Goal: Transaction & Acquisition: Download file/media

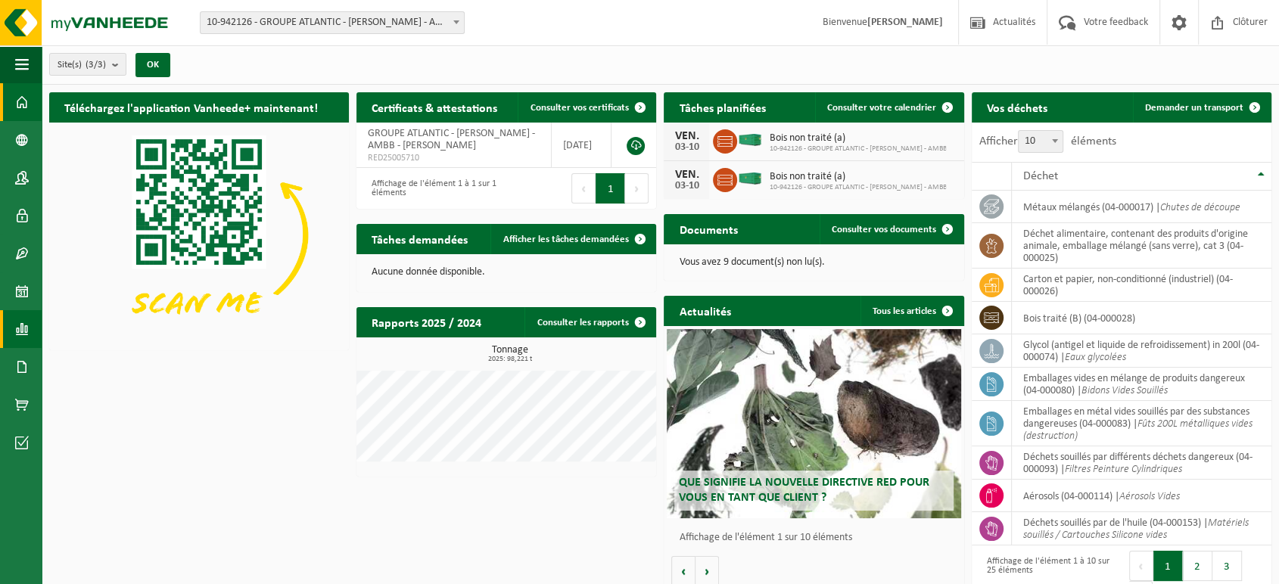
click at [24, 329] on span at bounding box center [22, 329] width 14 height 38
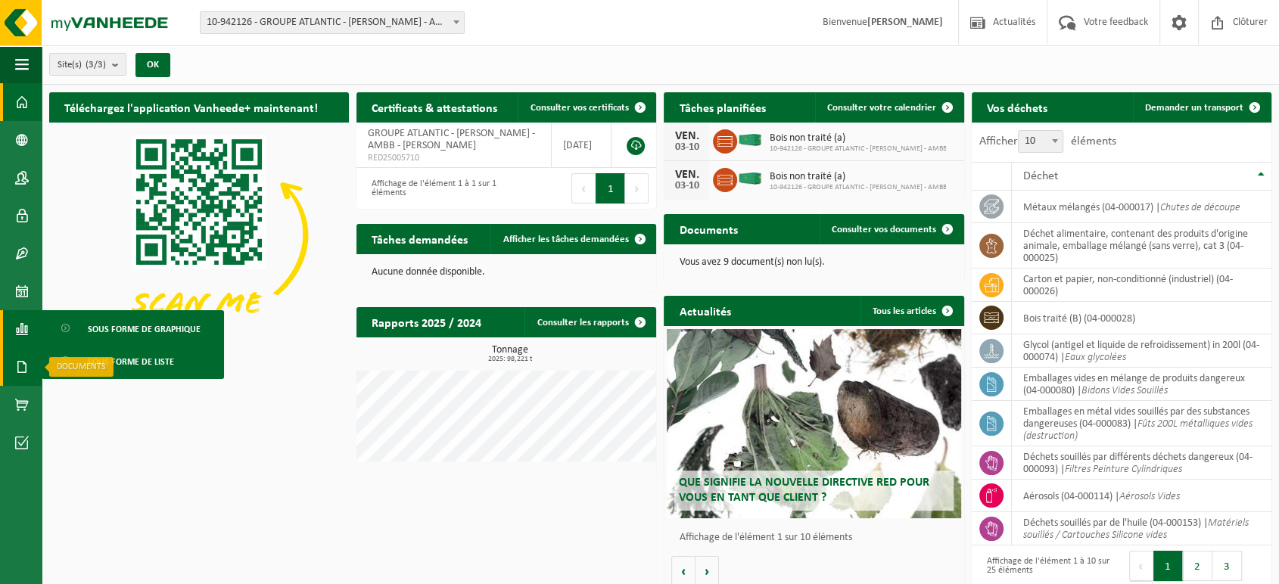
click at [14, 366] on link "Documents" at bounding box center [21, 367] width 42 height 38
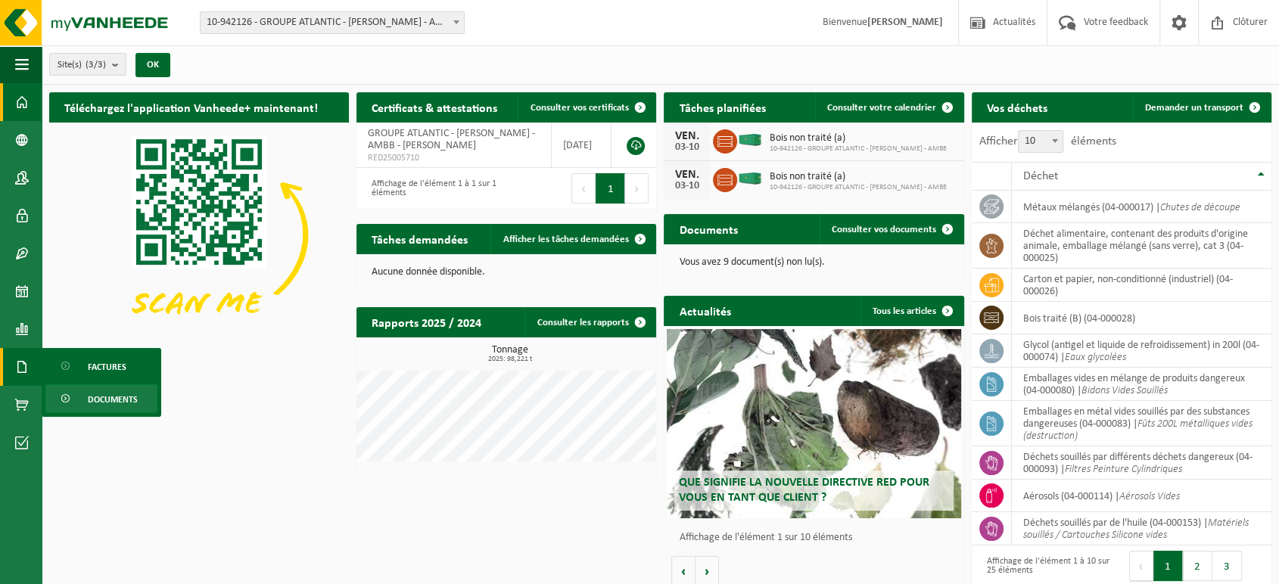
click at [90, 397] on span "Documents" at bounding box center [113, 399] width 50 height 29
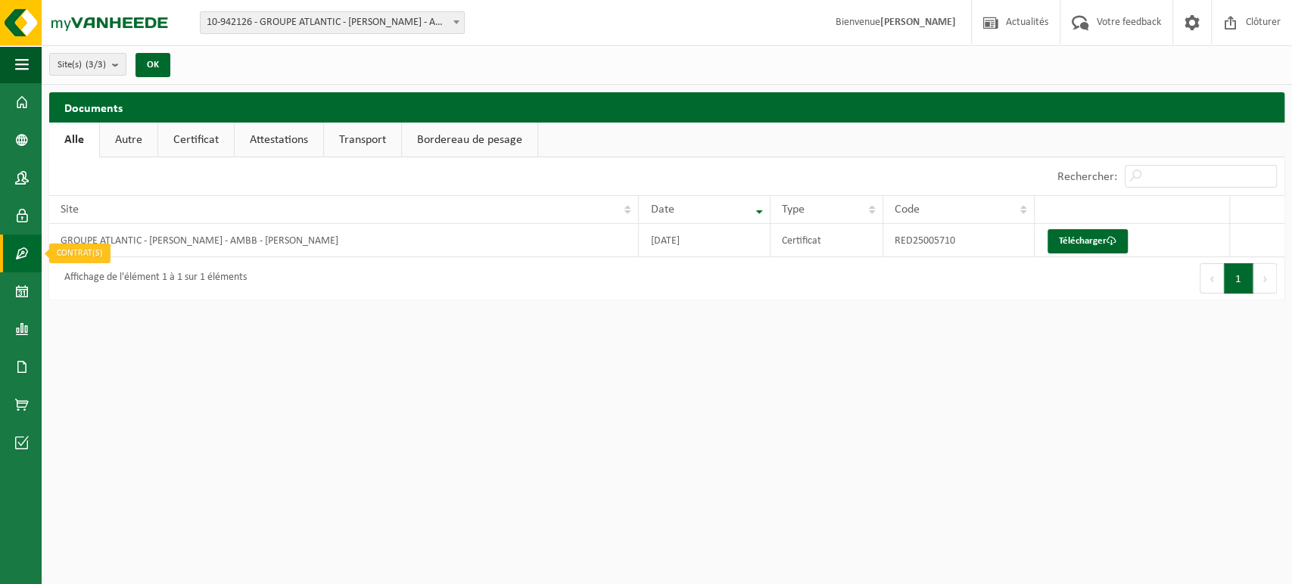
click at [17, 254] on span at bounding box center [22, 254] width 14 height 38
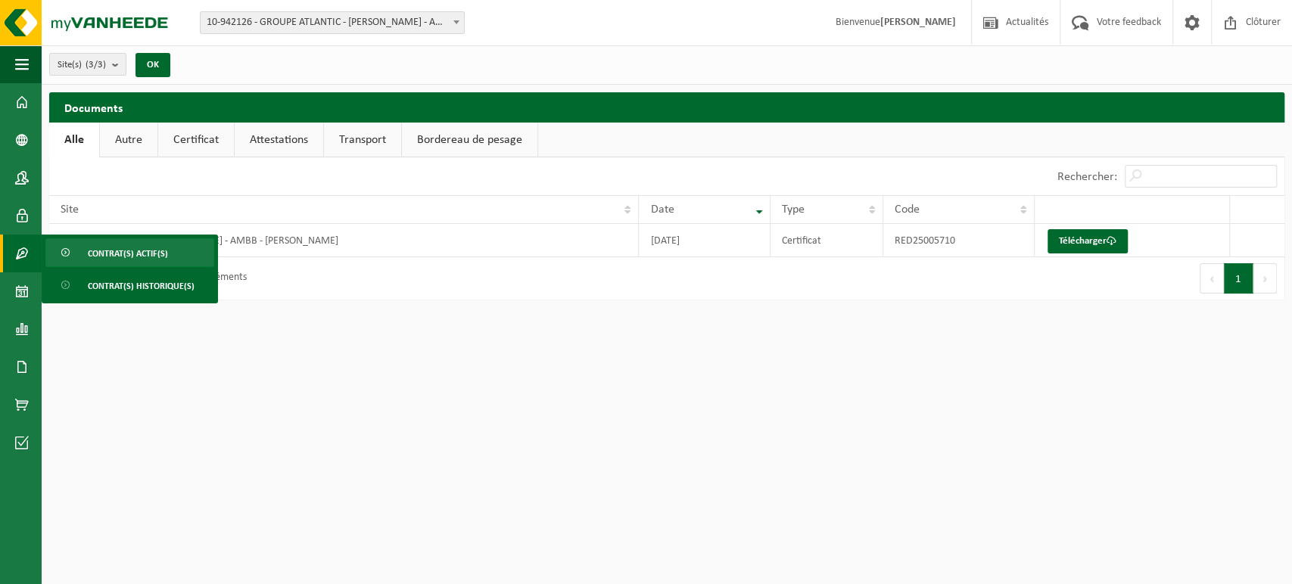
click at [141, 258] on span "Contrat(s) actif(s)" at bounding box center [128, 253] width 80 height 29
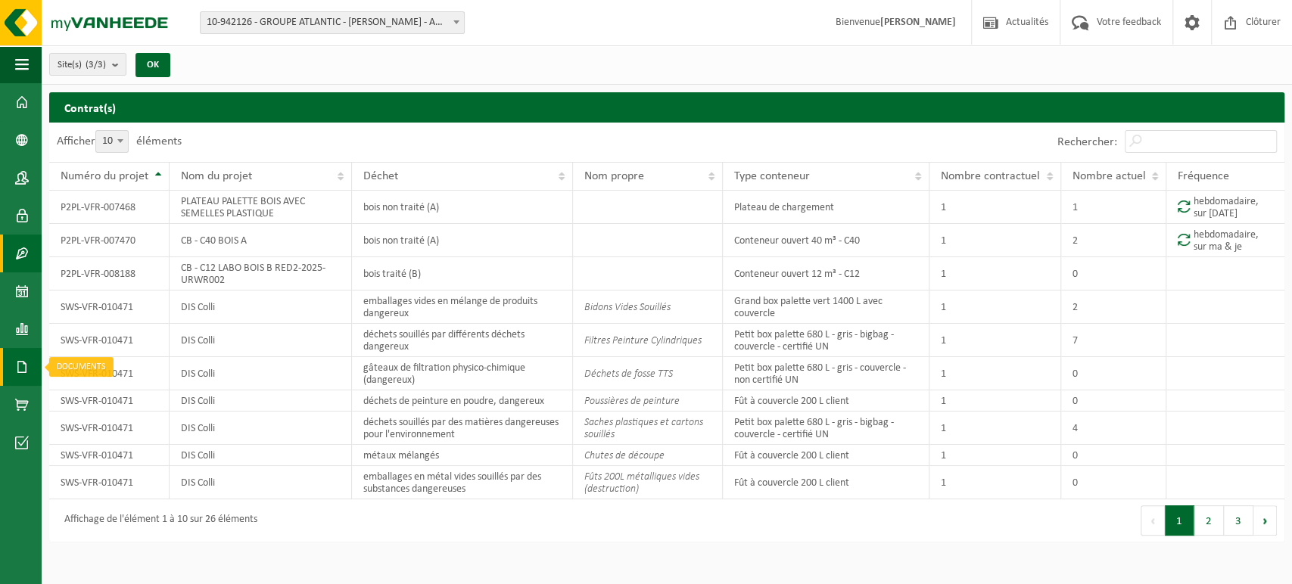
click at [21, 365] on span at bounding box center [22, 367] width 14 height 38
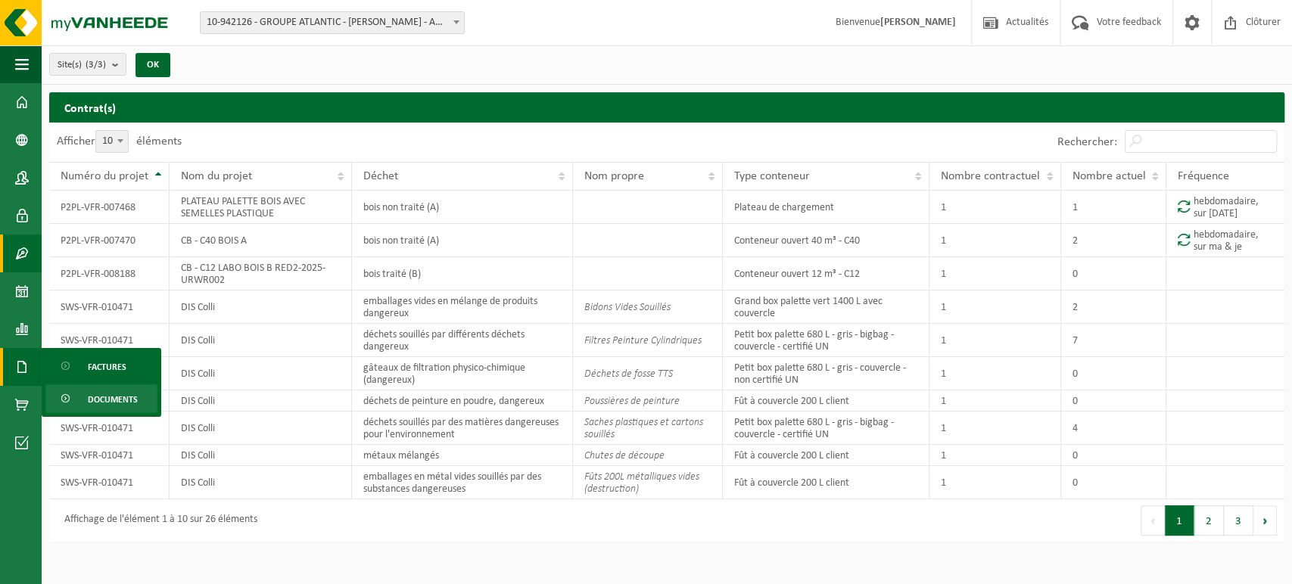
click at [93, 404] on span "Documents" at bounding box center [113, 399] width 50 height 29
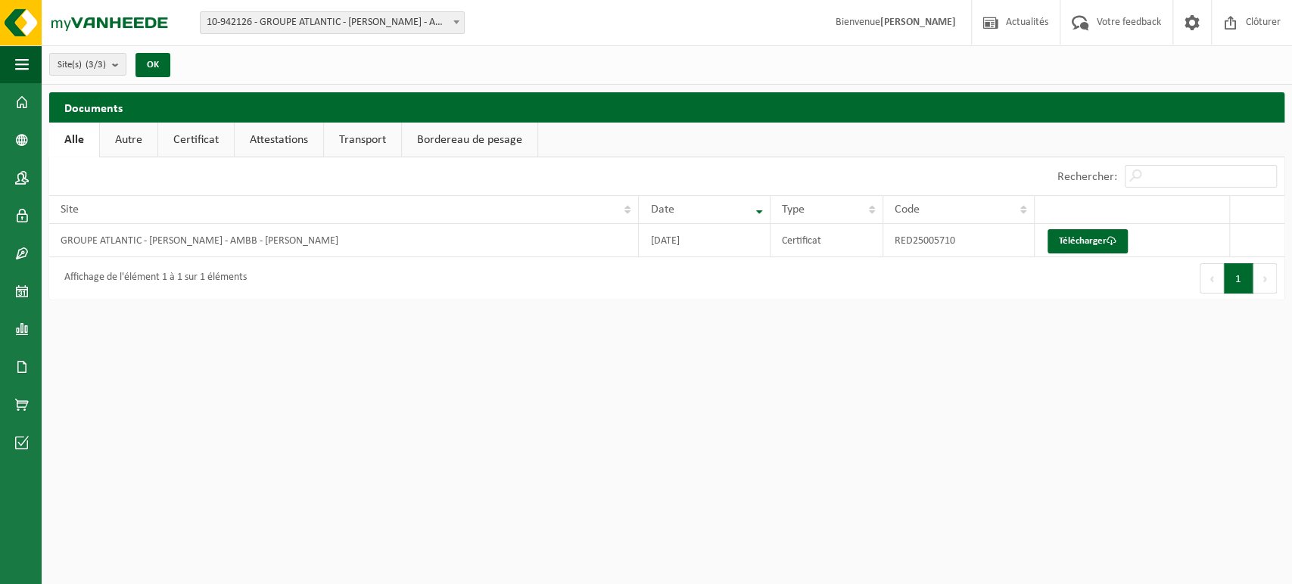
click at [266, 131] on link "Attestations" at bounding box center [279, 140] width 89 height 35
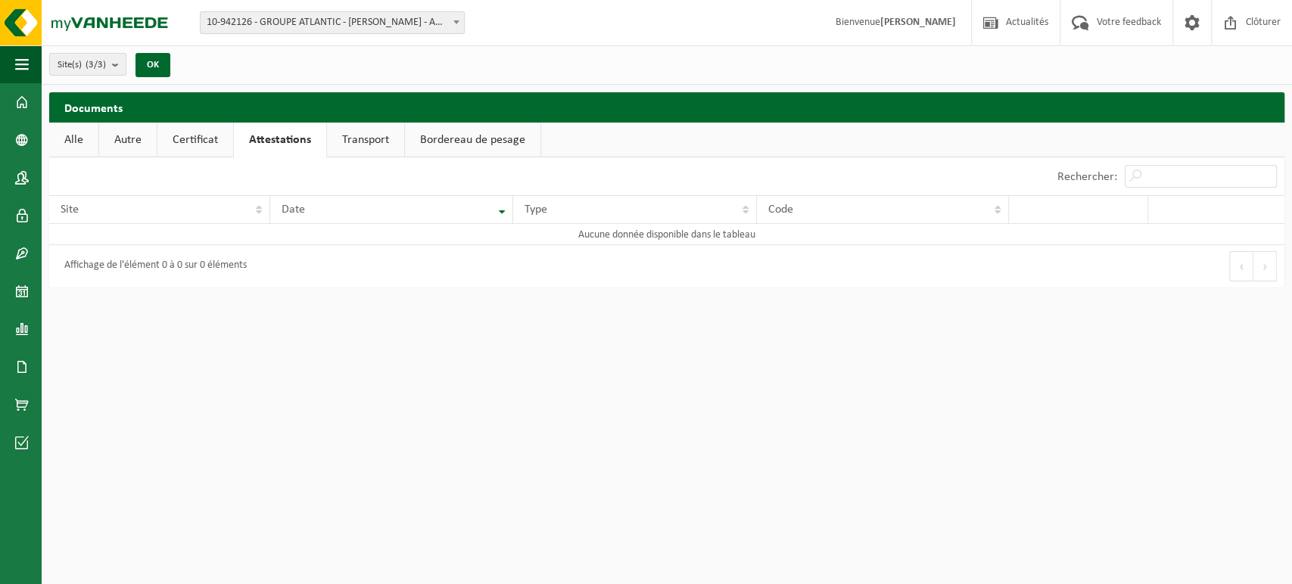
click at [358, 143] on link "Transport" at bounding box center [365, 140] width 77 height 35
click at [488, 140] on link "Bordereau de pesage" at bounding box center [472, 140] width 136 height 35
click at [191, 145] on link "Certificat" at bounding box center [195, 140] width 76 height 35
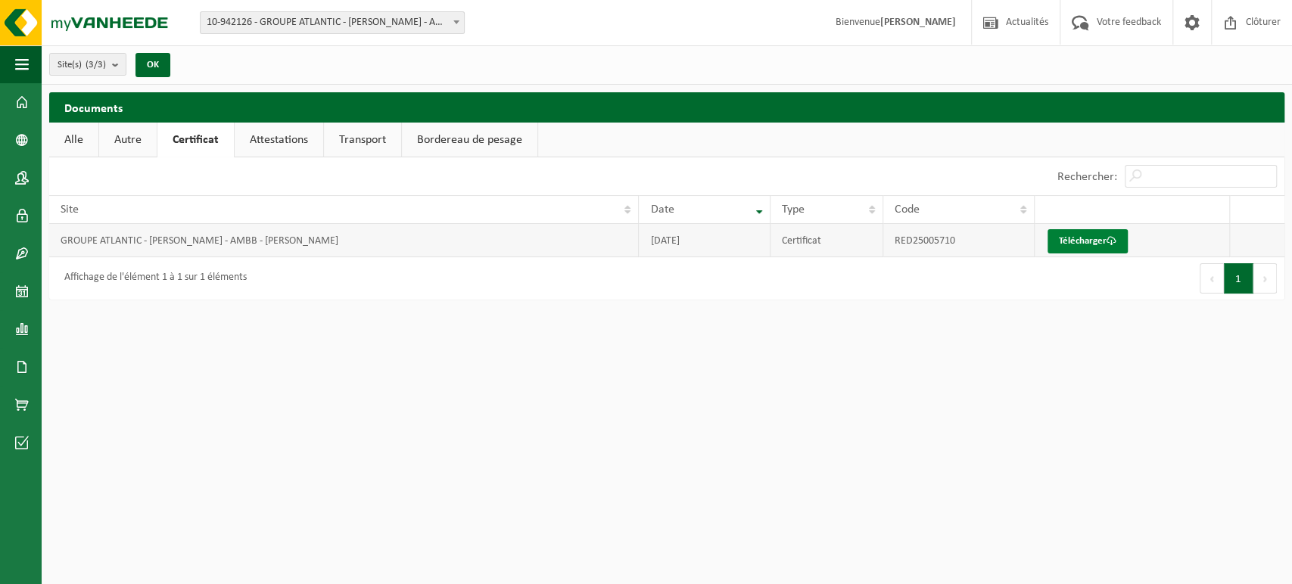
click at [1080, 238] on link "Télécharger" at bounding box center [1088, 241] width 80 height 24
click at [131, 146] on link "Autre" at bounding box center [128, 140] width 58 height 35
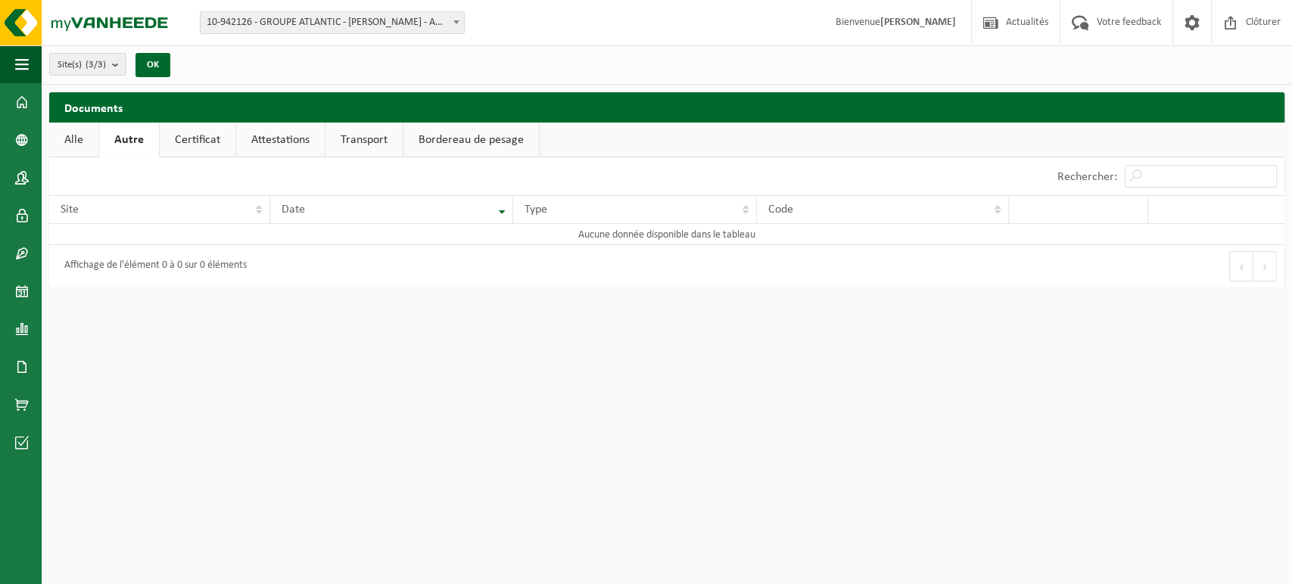
click at [90, 138] on link "Alle" at bounding box center [73, 140] width 49 height 35
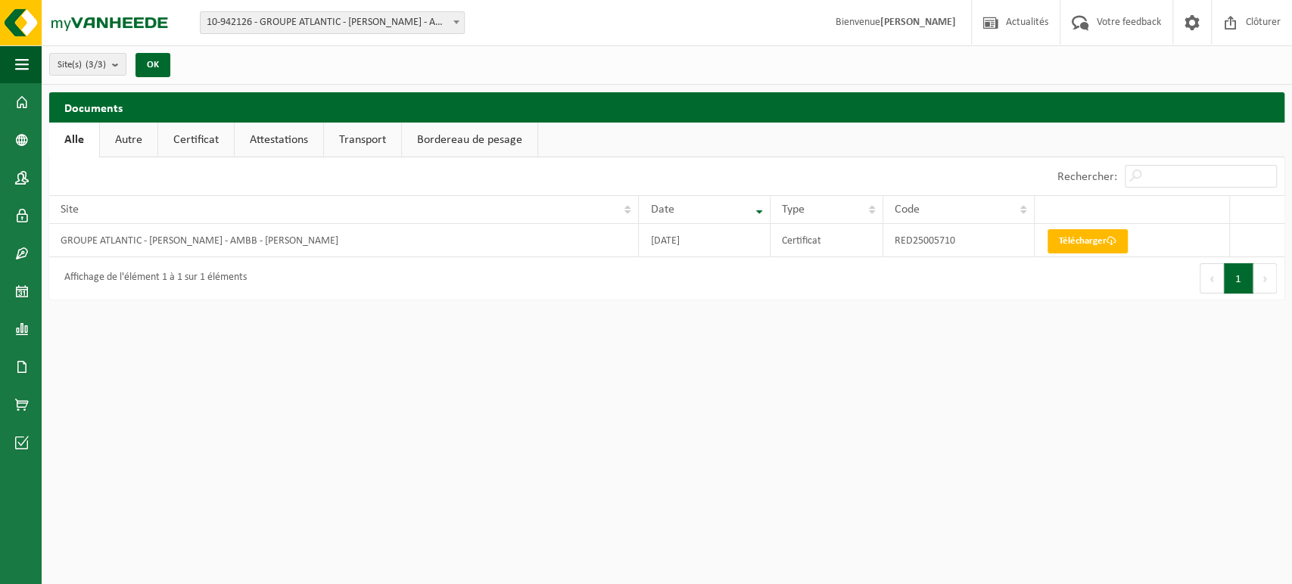
click at [260, 129] on link "Attestations" at bounding box center [279, 140] width 89 height 35
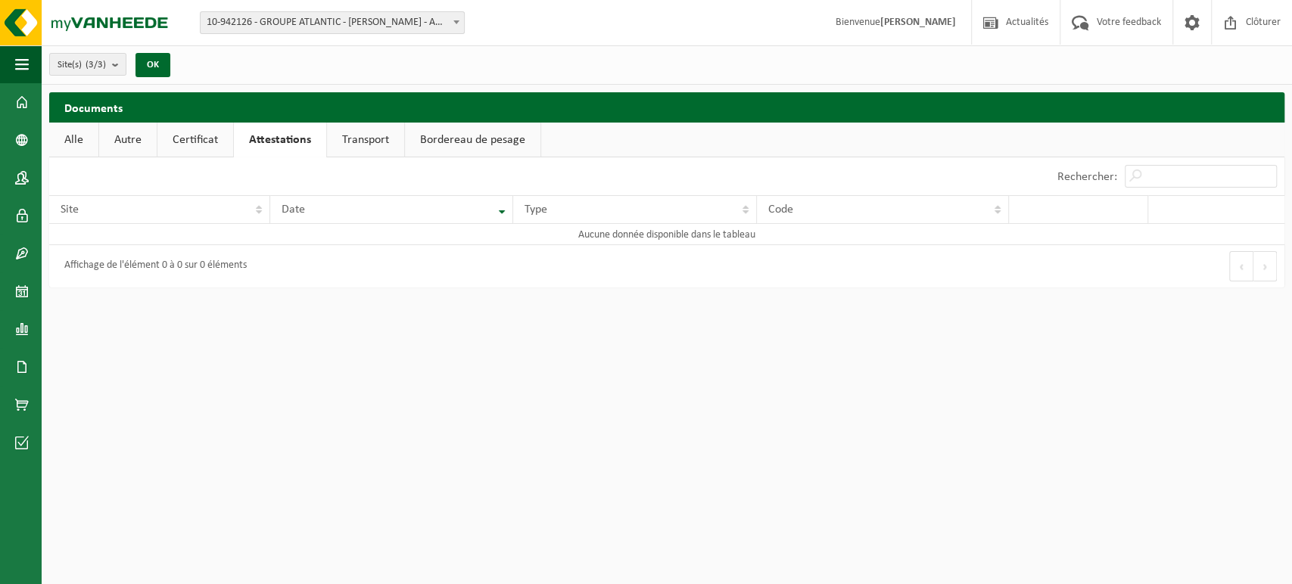
click at [185, 136] on link "Certificat" at bounding box center [195, 140] width 76 height 35
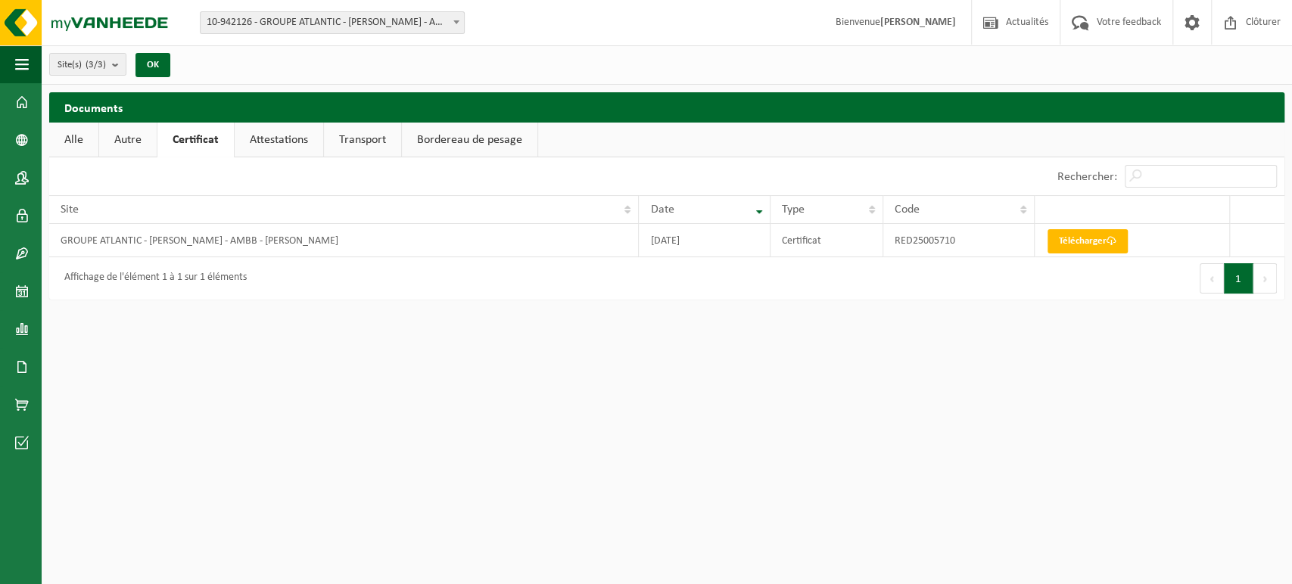
click at [83, 140] on link "Alle" at bounding box center [73, 140] width 49 height 35
click at [483, 142] on link "Bordereau de pesage" at bounding box center [470, 140] width 136 height 35
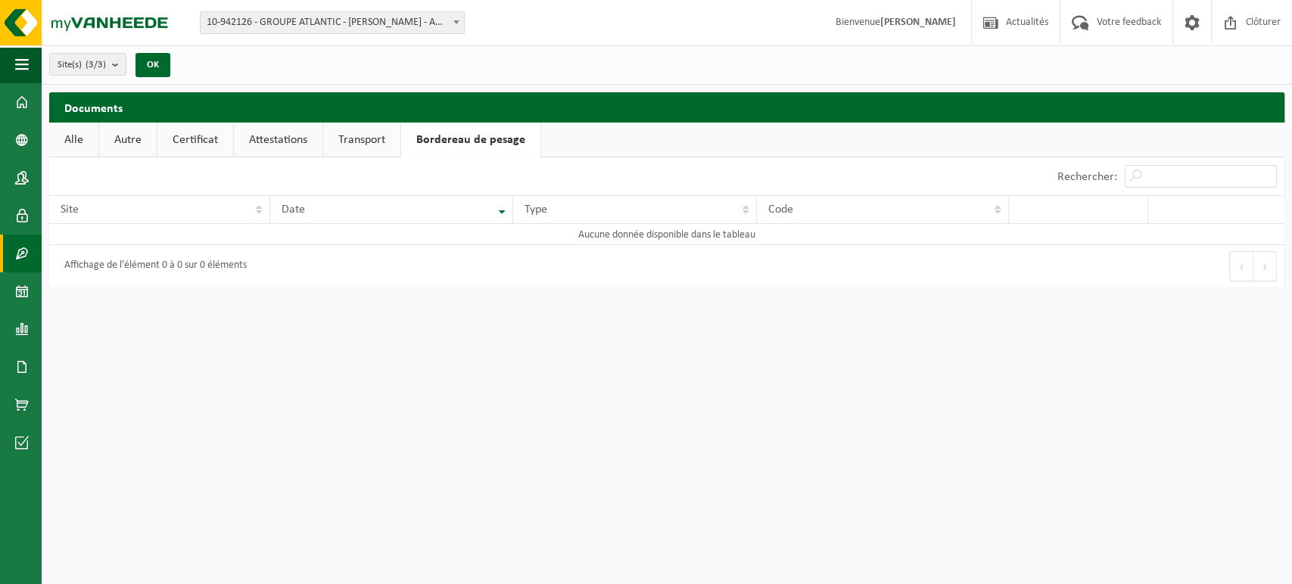
click at [16, 248] on span at bounding box center [22, 254] width 14 height 38
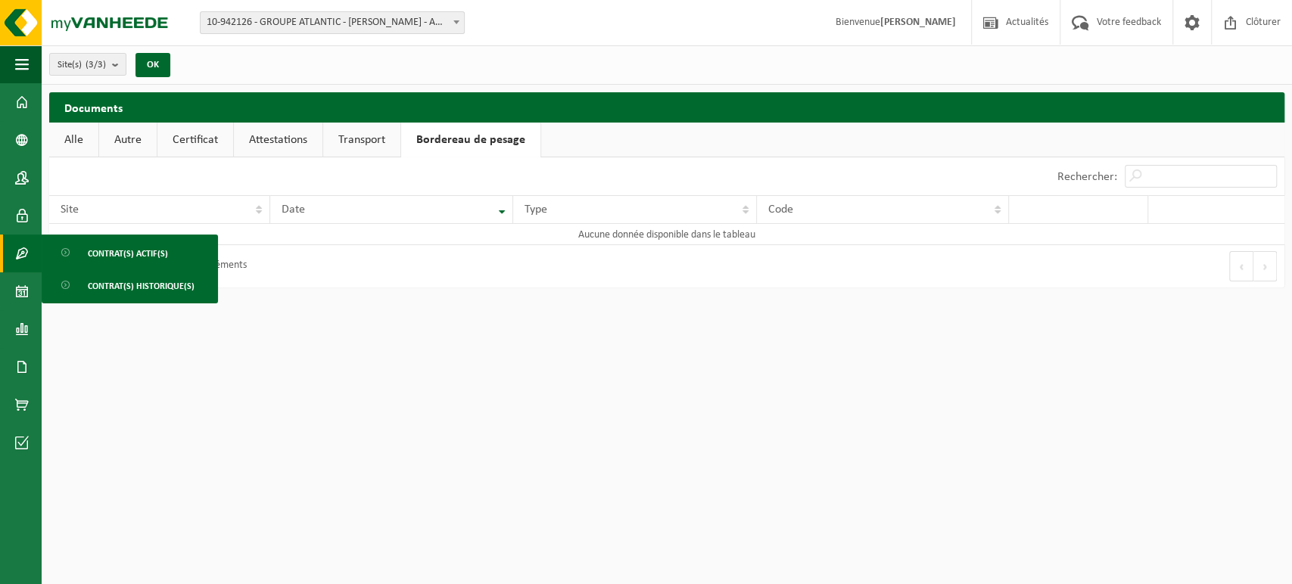
click at [478, 422] on html "Site: 10-942126 - GROUPE ATLANTIC - [PERSON_NAME] - AMBB - [PERSON_NAME] 10-977…" at bounding box center [646, 292] width 1292 height 584
